Goal: Task Accomplishment & Management: Complete application form

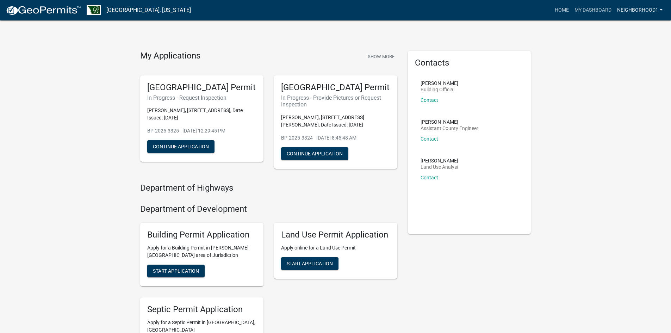
click at [632, 9] on link "Neighborhood1" at bounding box center [639, 10] width 51 height 13
click at [600, 10] on link "My Dashboard" at bounding box center [593, 10] width 43 height 13
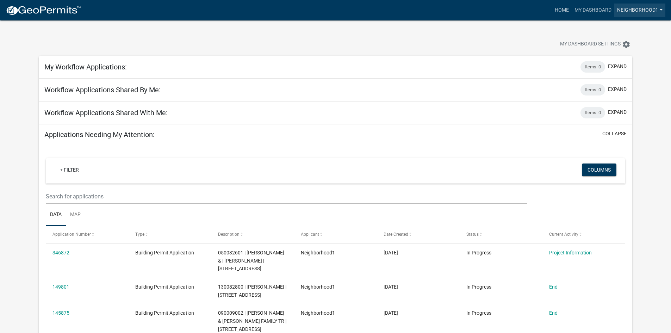
click at [663, 9] on link "Neighborhood1" at bounding box center [639, 10] width 51 height 13
click at [639, 9] on link "Neighborhood1" at bounding box center [639, 10] width 51 height 13
click at [631, 29] on link "Account" at bounding box center [637, 28] width 56 height 17
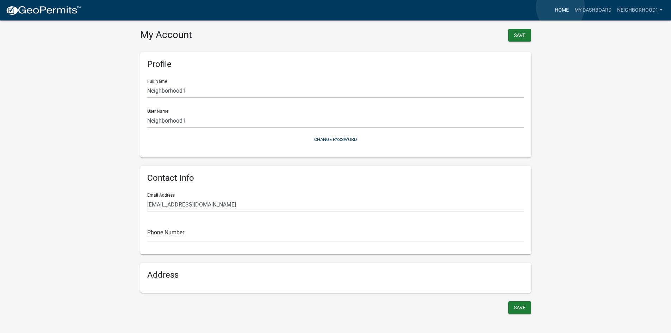
click at [561, 7] on link "Home" at bounding box center [562, 10] width 20 height 13
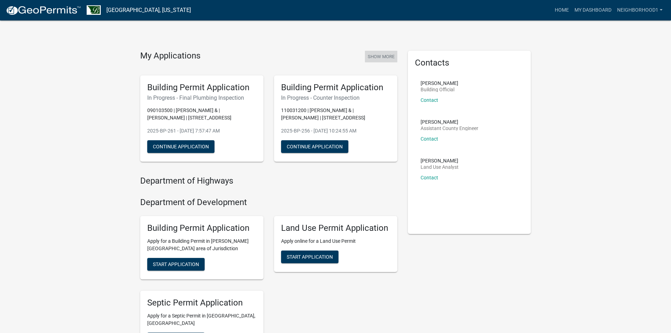
click at [386, 57] on button "Show More" at bounding box center [381, 57] width 32 height 12
click at [184, 264] on span "Start Application" at bounding box center [176, 264] width 46 height 6
